Goal: Browse casually

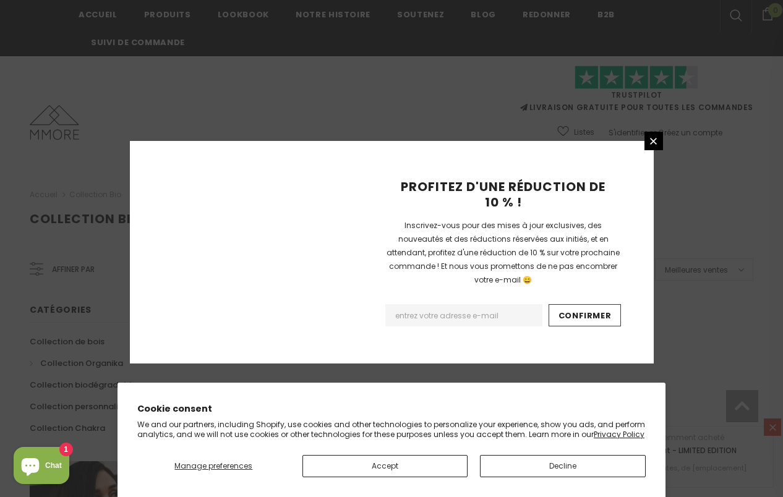
scroll to position [826, 0]
